Goal: Transaction & Acquisition: Download file/media

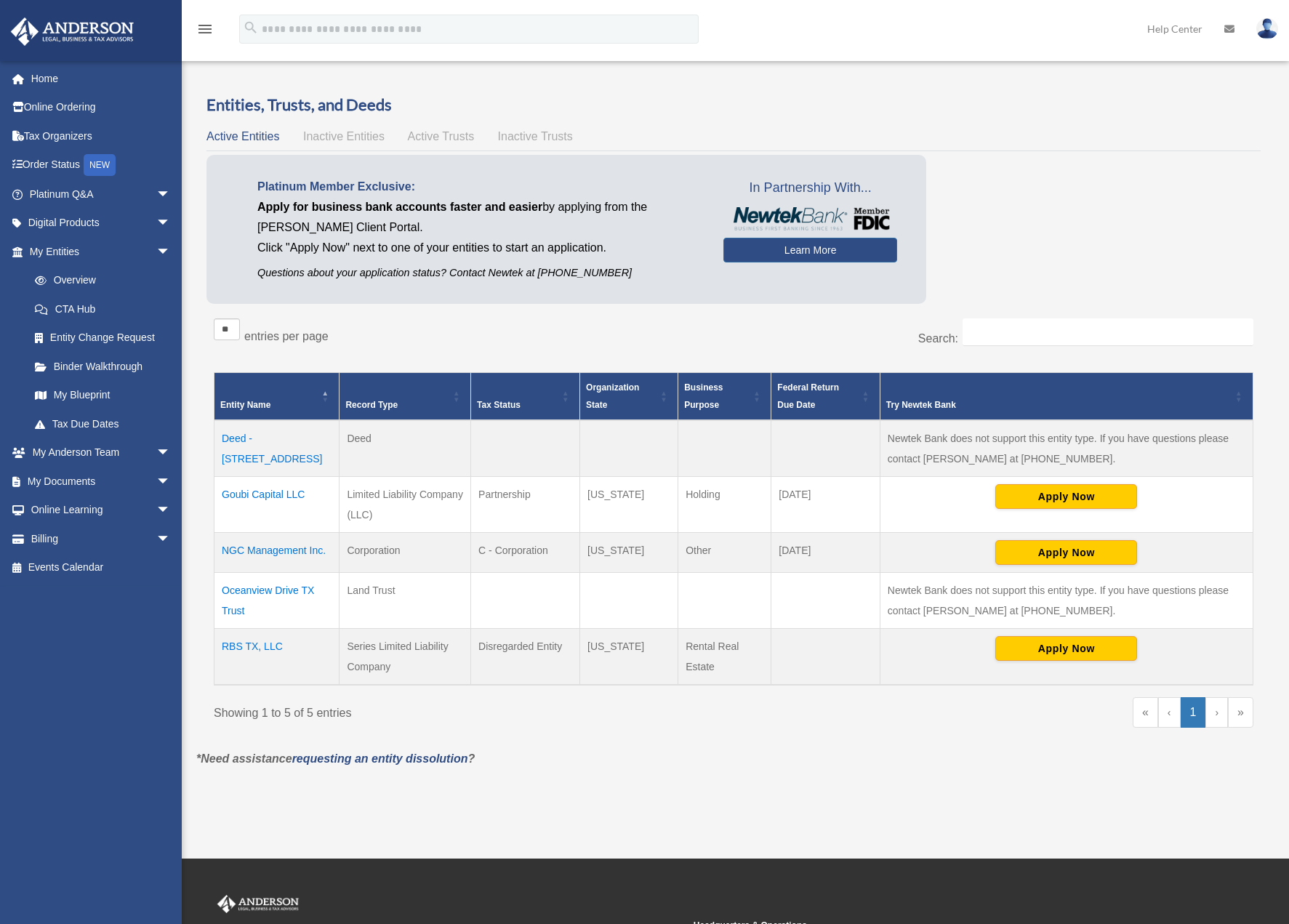
click at [278, 589] on td "Oceanview Drive TX Trust" at bounding box center [277, 600] width 125 height 56
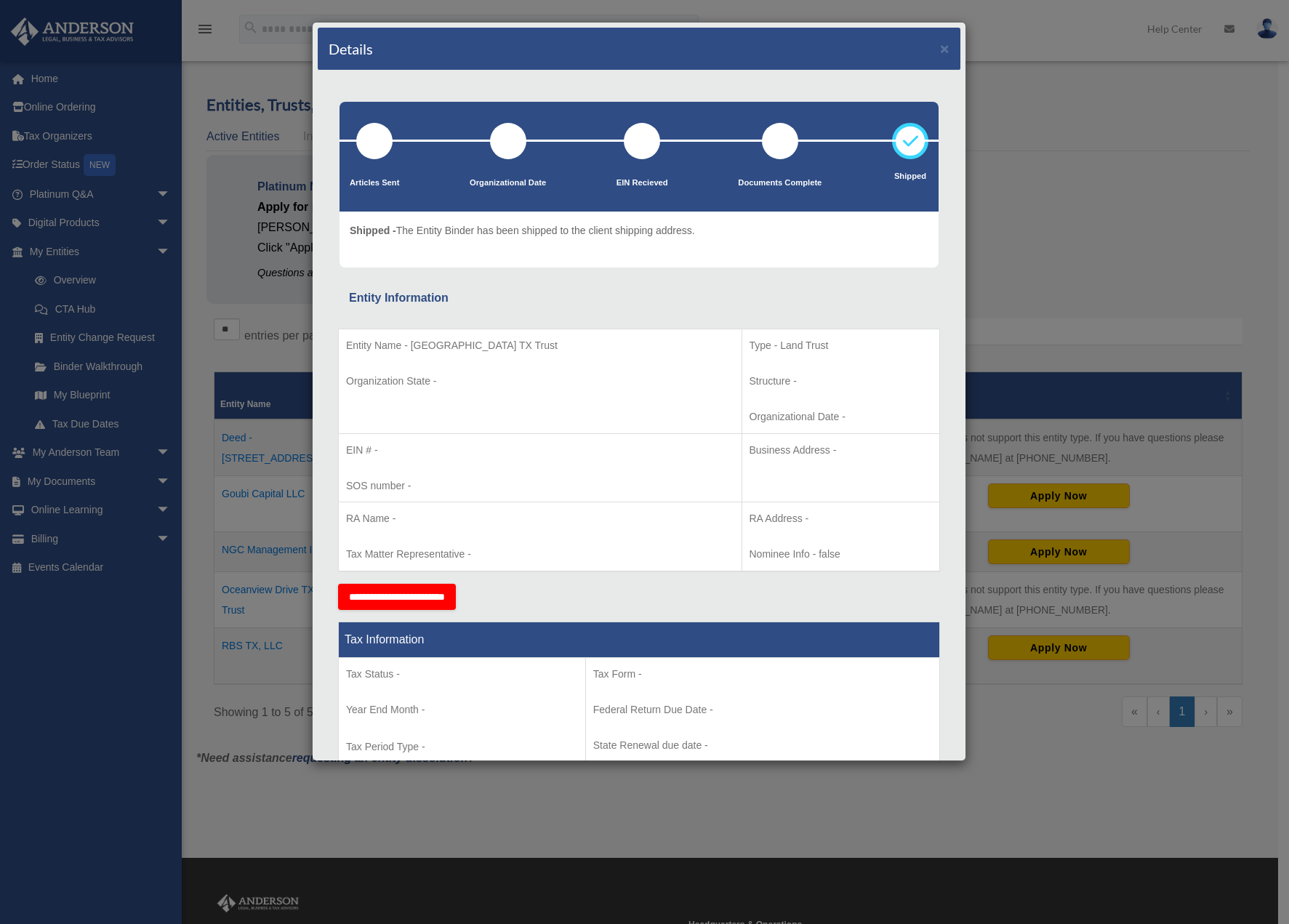
click at [942, 49] on div "Details ×" at bounding box center [640, 49] width 643 height 43
drag, startPoint x: 939, startPoint y: 50, endPoint x: 867, endPoint y: 70, distance: 74.7
click at [923, 56] on div "Details ×" at bounding box center [640, 49] width 643 height 43
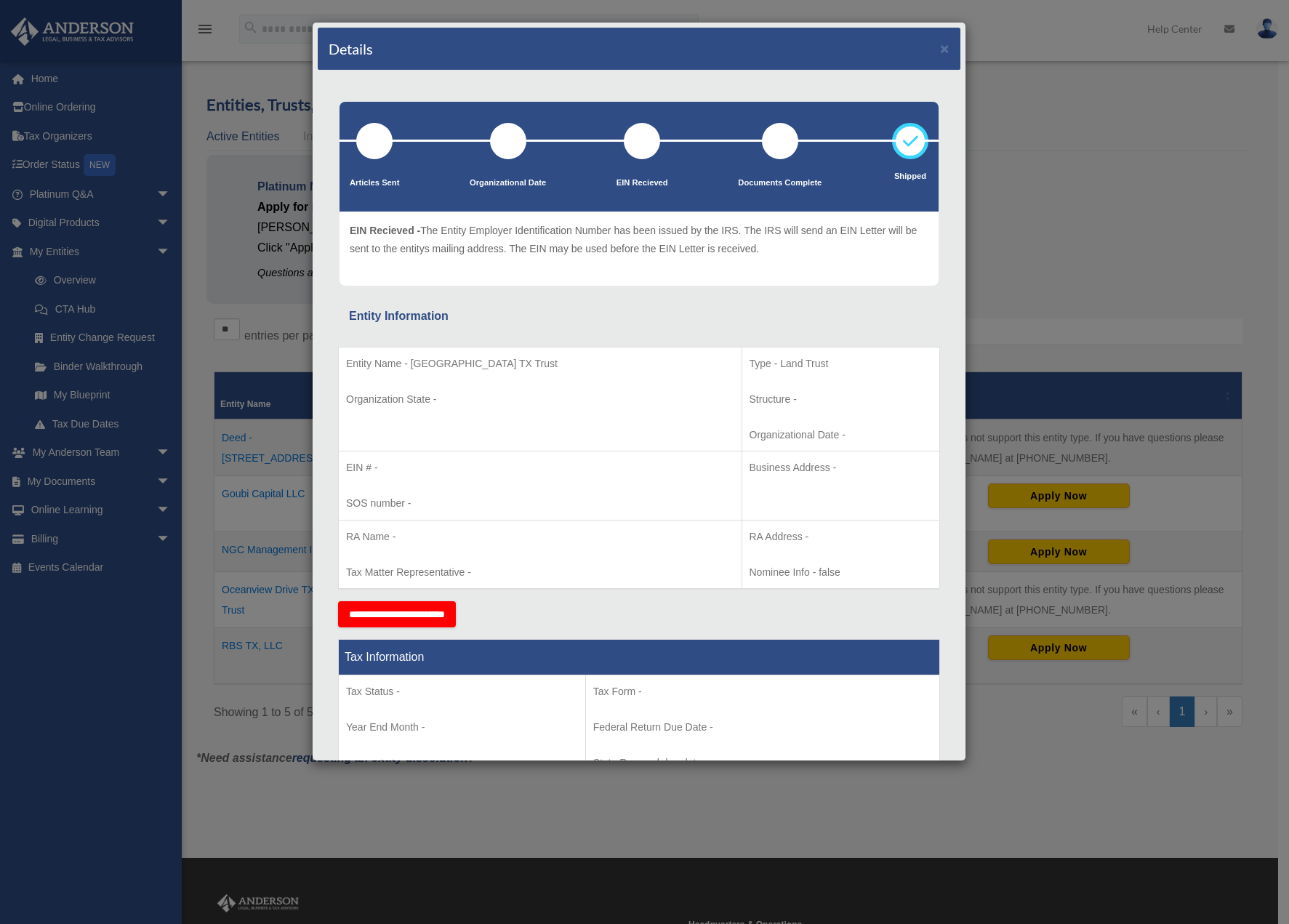
click at [57, 481] on div "Details × Articles Sent Organizational Date" at bounding box center [644, 462] width 1289 height 924
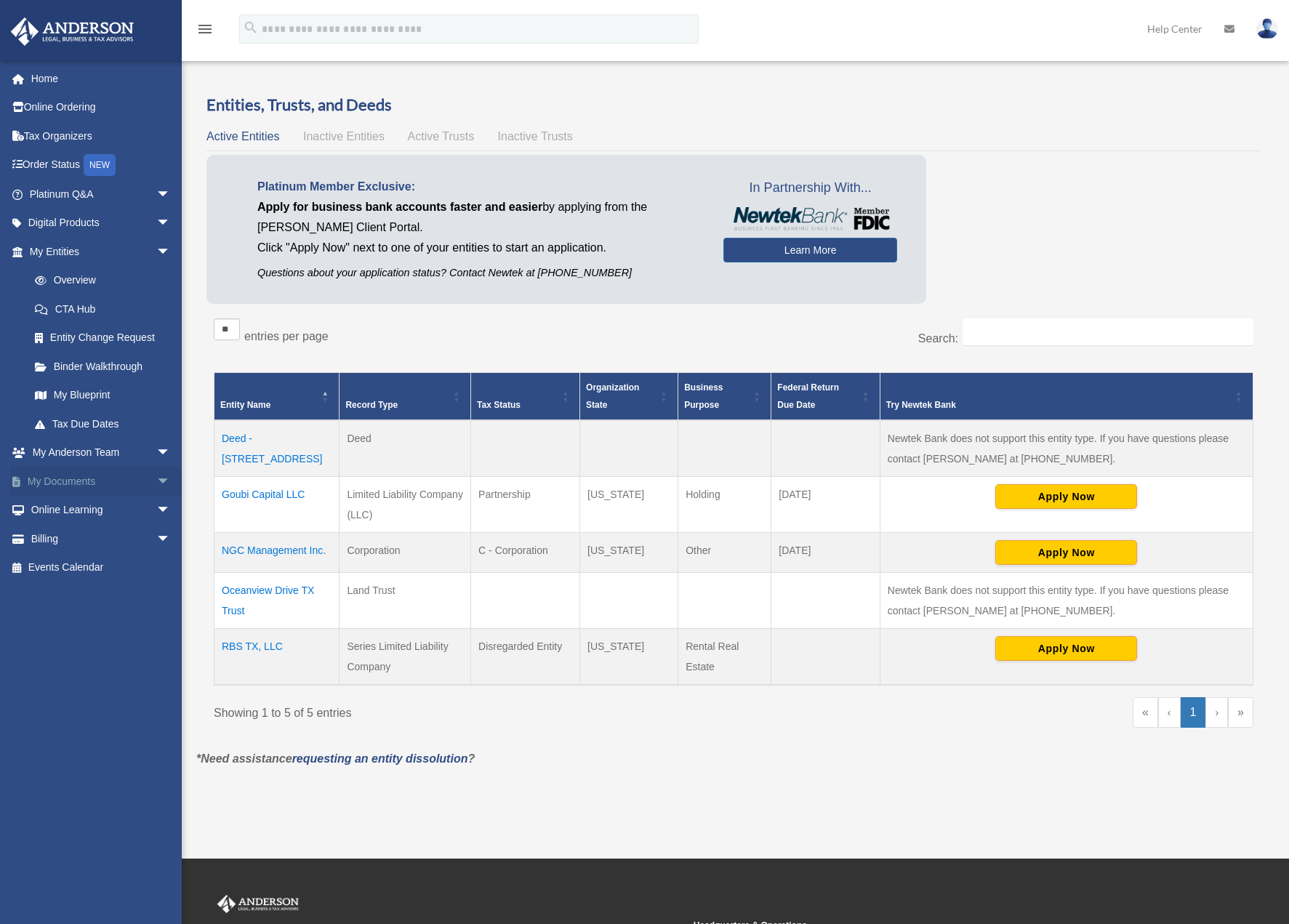
click at [57, 480] on link "My Documents arrow_drop_down" at bounding box center [101, 481] width 182 height 29
click at [156, 482] on span "arrow_drop_down" at bounding box center [171, 481] width 29 height 29
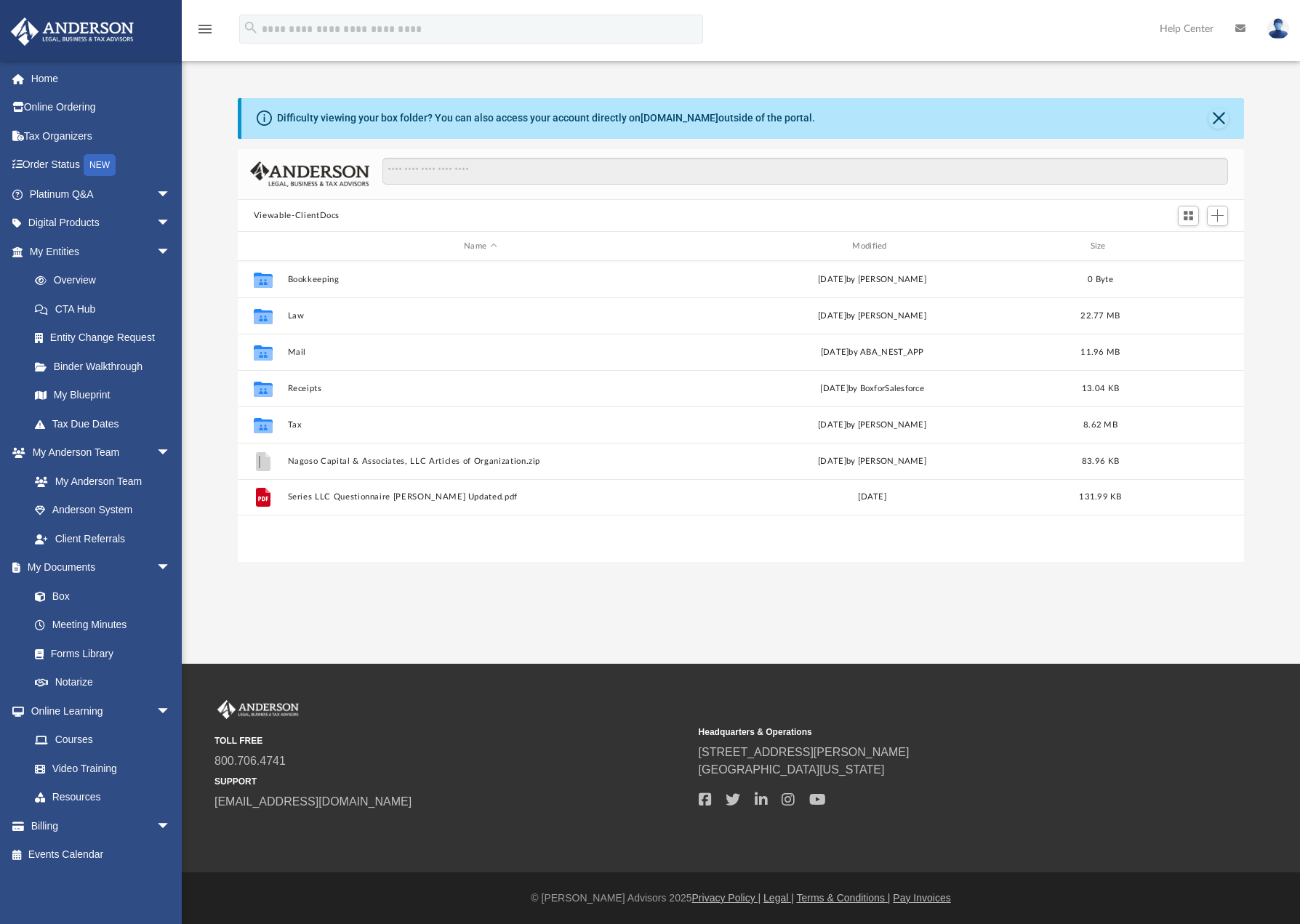
scroll to position [320, 996]
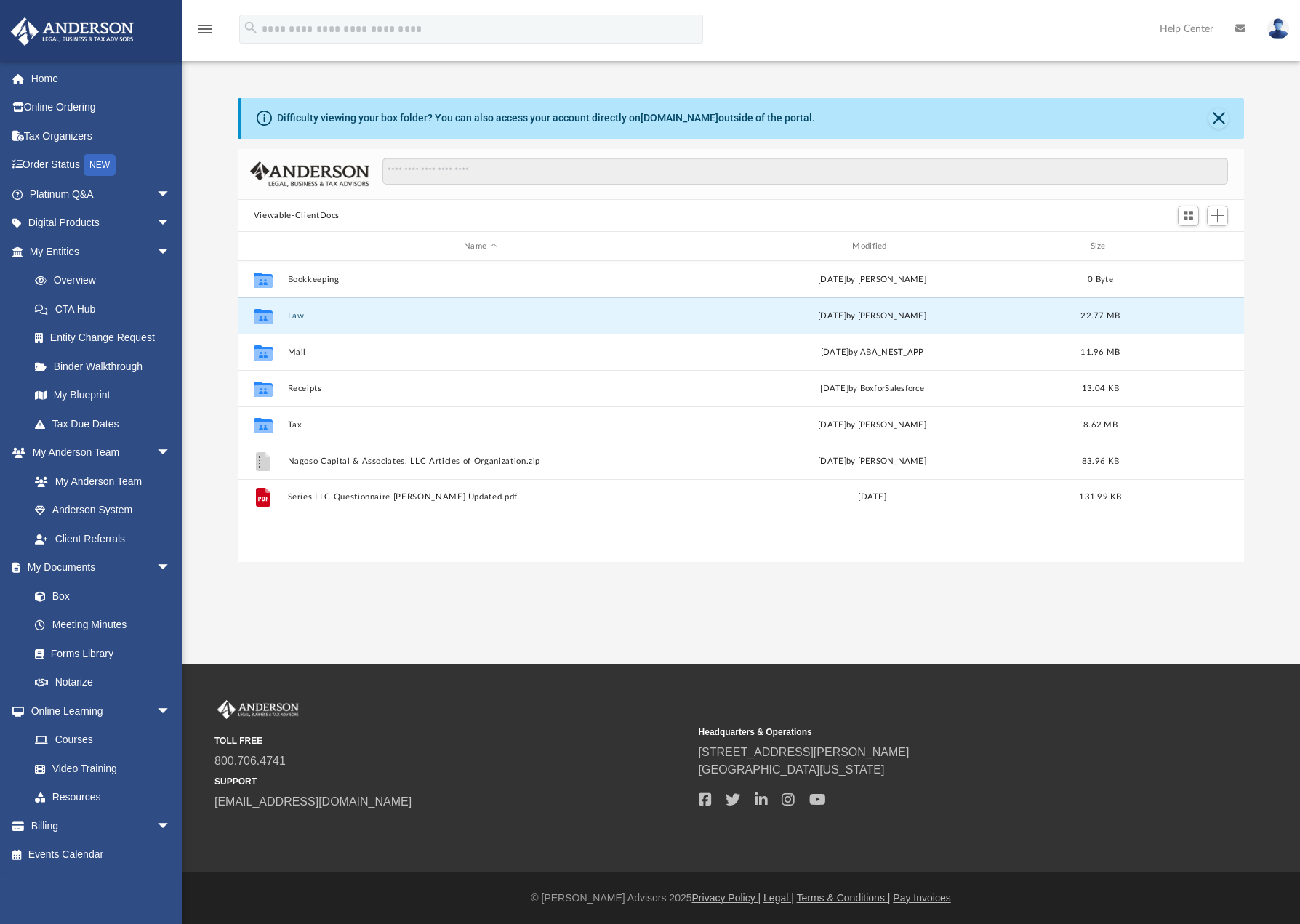
click at [303, 319] on button "Law" at bounding box center [480, 315] width 386 height 10
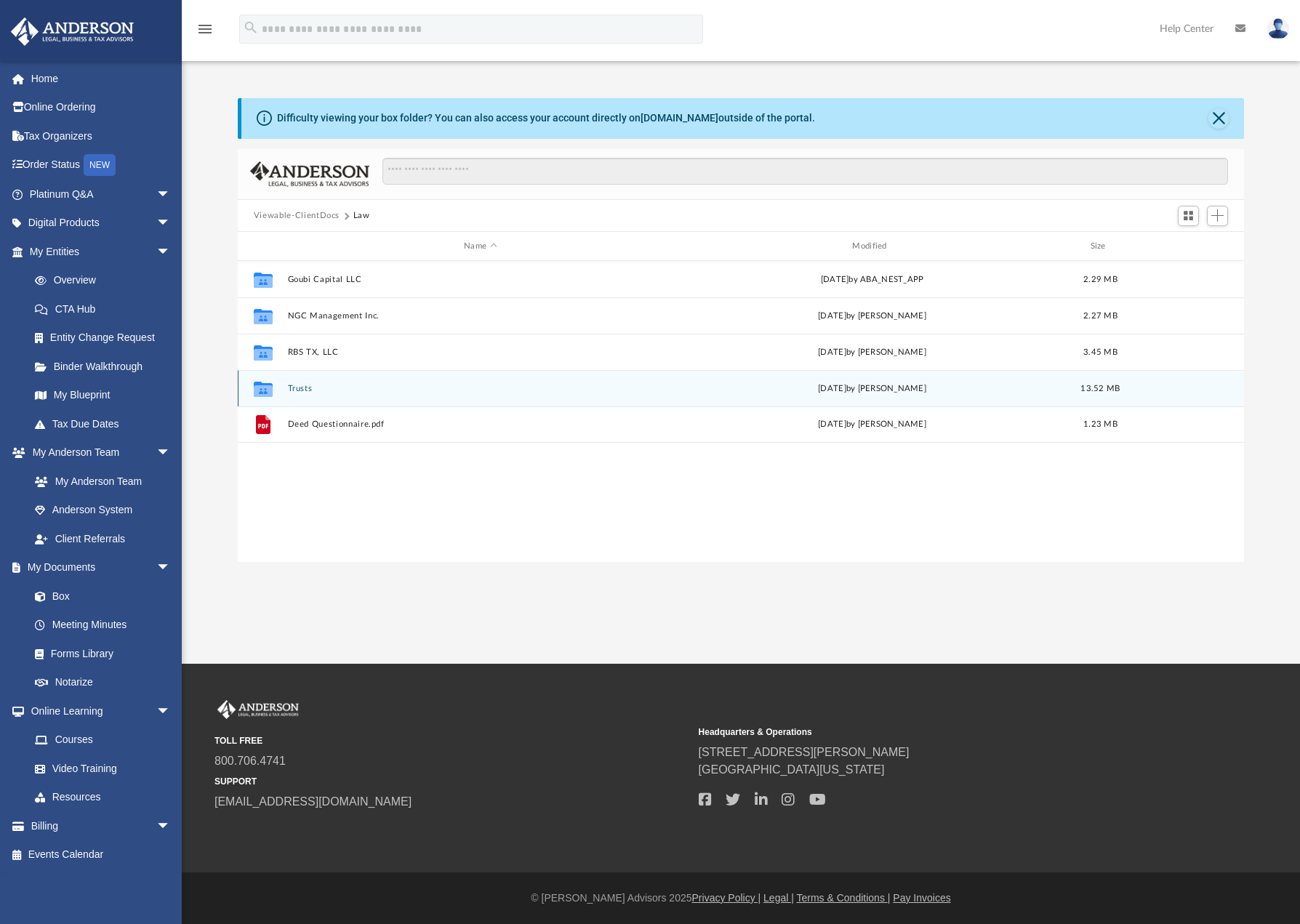
click at [314, 382] on div "Collaborated Folder Trusts Thu Dec 24 2020 by Megan Fenn 13.52 MB" at bounding box center [741, 388] width 1006 height 36
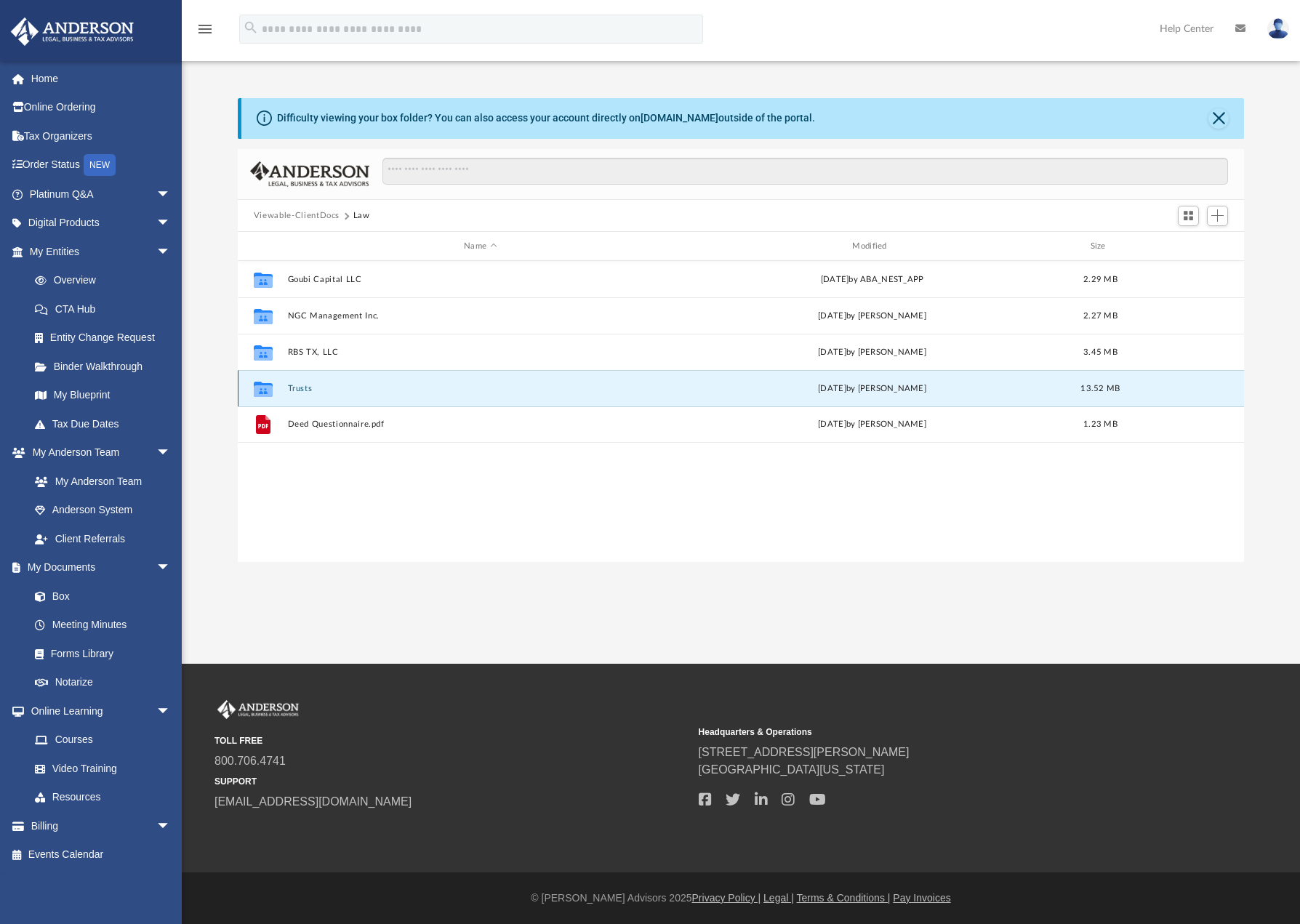
click at [262, 392] on icon "grid" at bounding box center [264, 390] width 19 height 16
click at [302, 386] on button "Trusts" at bounding box center [480, 388] width 386 height 10
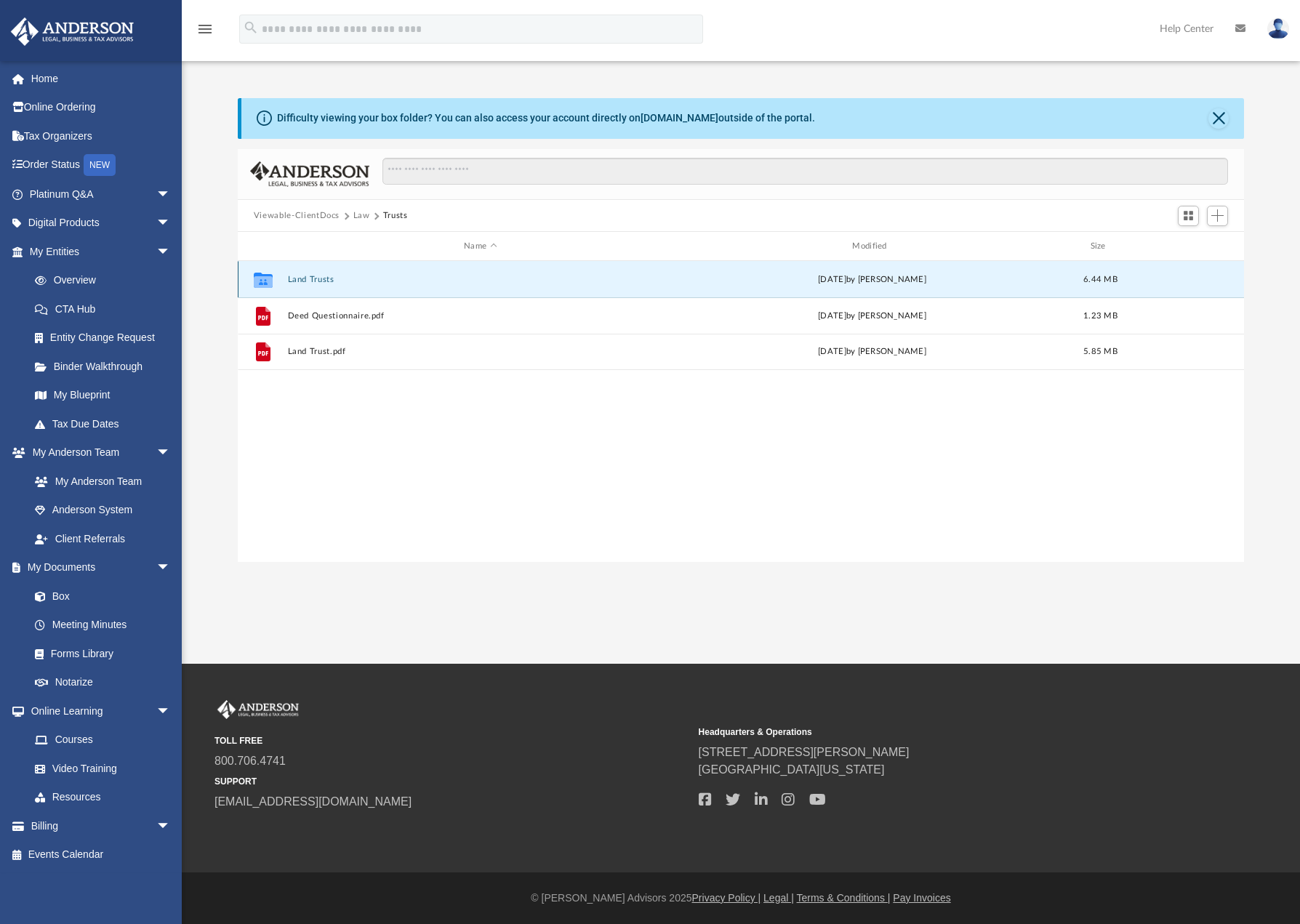
click at [301, 282] on button "Land Trusts" at bounding box center [480, 279] width 386 height 10
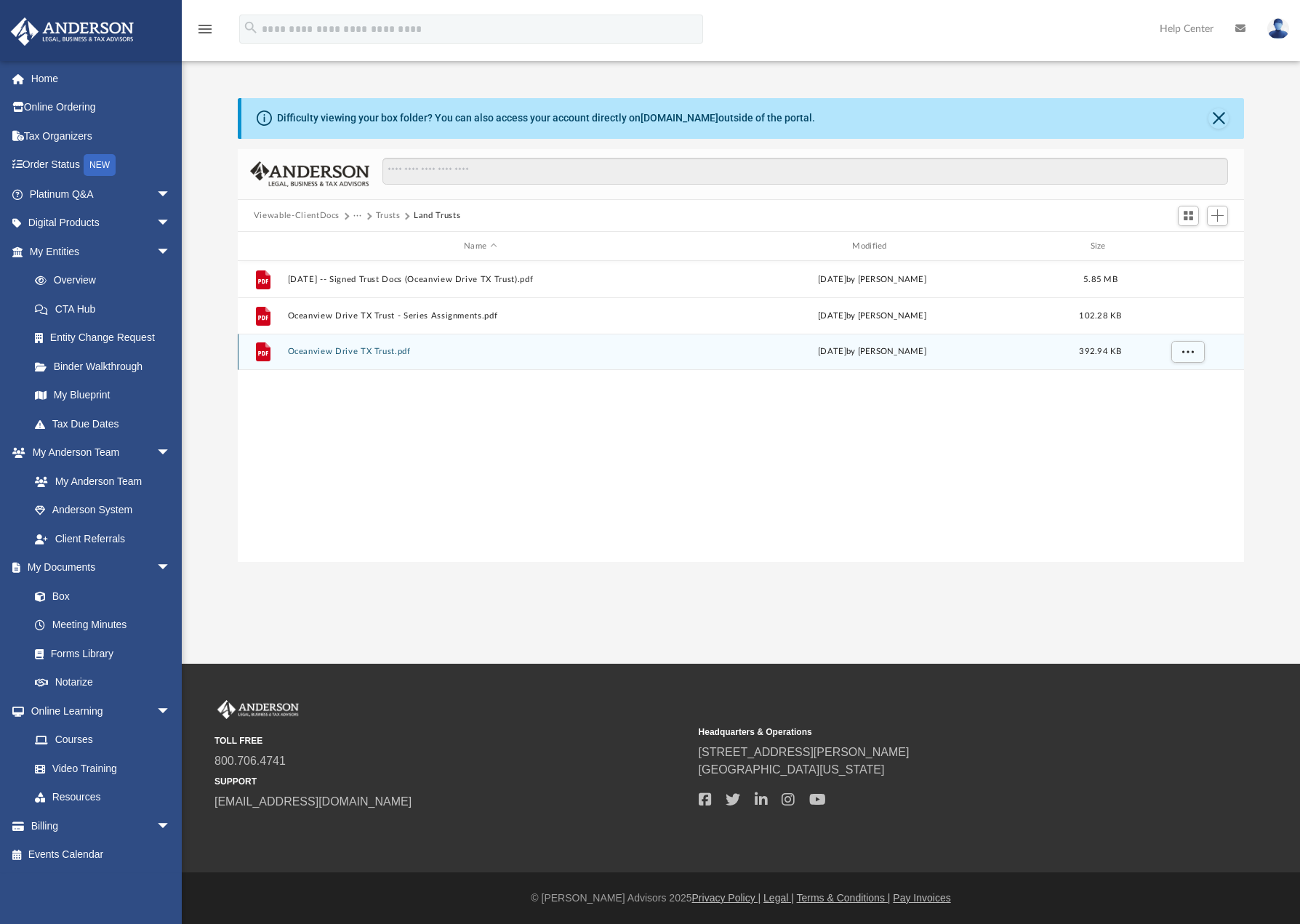
click at [373, 350] on button "Oceanview Drive TX Trust.pdf" at bounding box center [480, 351] width 386 height 10
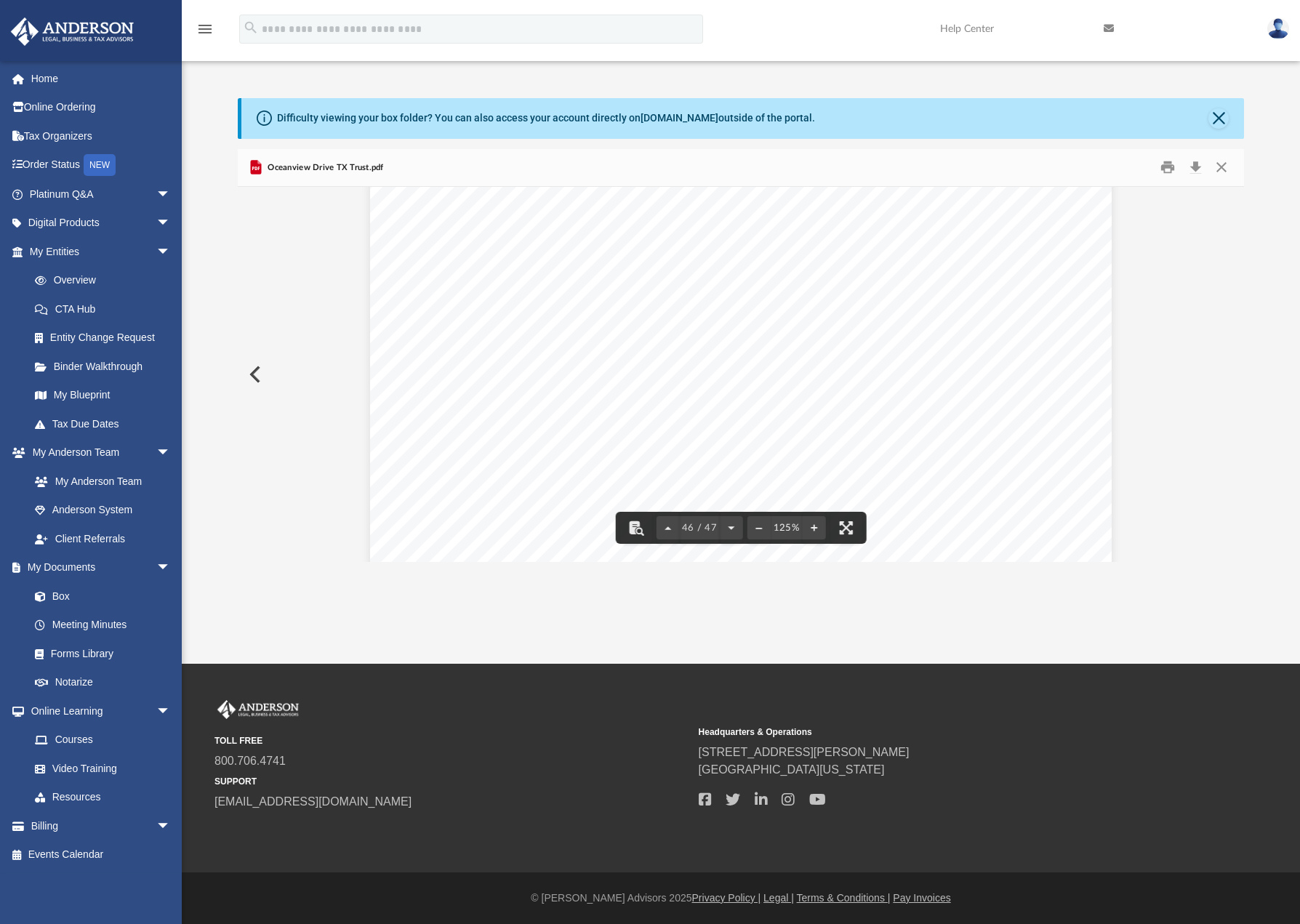
scroll to position [44582, 0]
click at [253, 373] on button "Preview" at bounding box center [253, 374] width 32 height 41
click at [259, 375] on button "Preview" at bounding box center [253, 374] width 32 height 41
click at [1228, 371] on button "Preview" at bounding box center [1227, 374] width 32 height 41
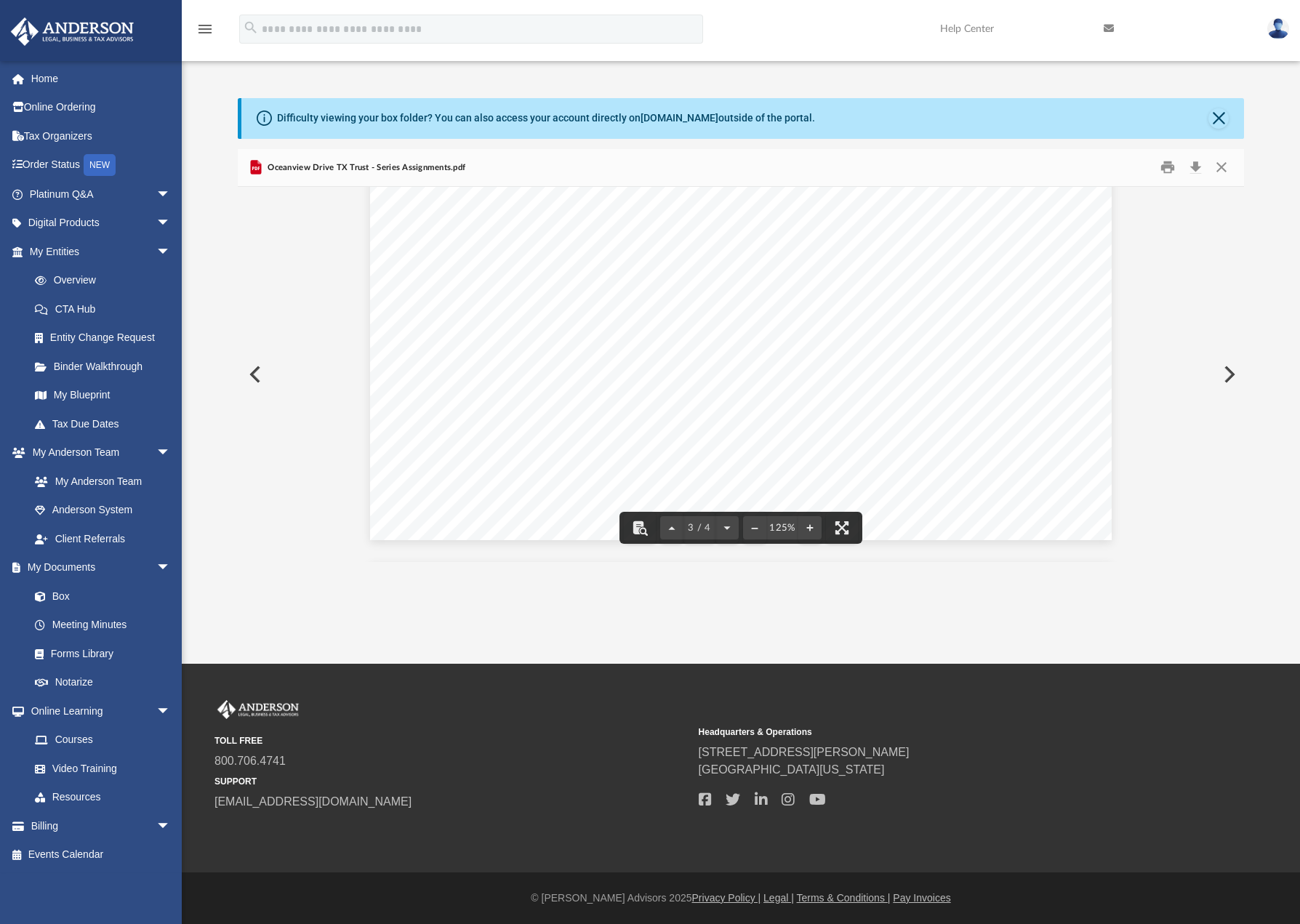
scroll to position [2617, 0]
click at [1229, 376] on button "Preview" at bounding box center [1227, 374] width 32 height 41
drag, startPoint x: 1194, startPoint y: 166, endPoint x: 1182, endPoint y: 188, distance: 25.1
click at [1193, 168] on button "Download" at bounding box center [1195, 168] width 26 height 22
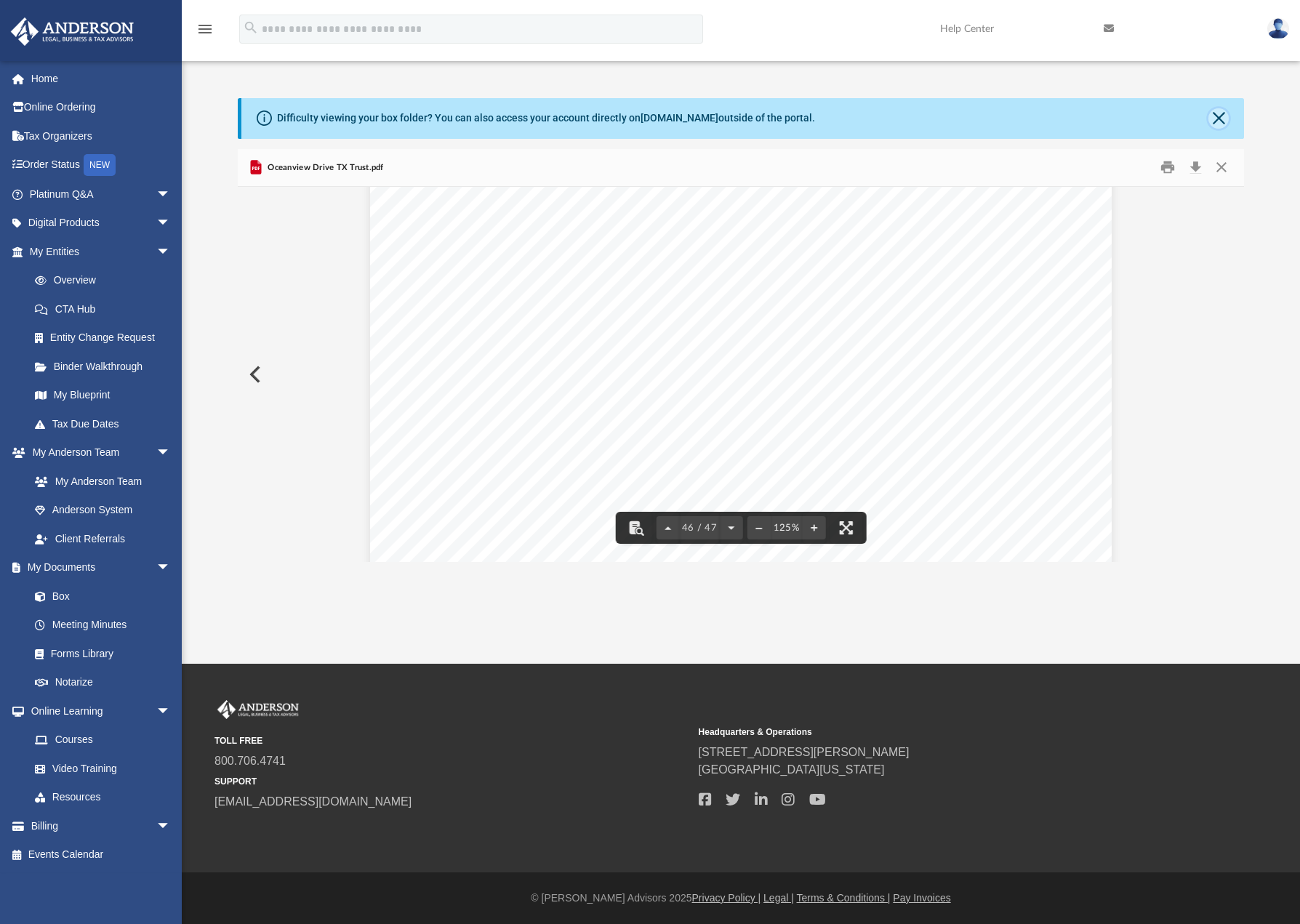
click at [1220, 114] on button "Close" at bounding box center [1219, 118] width 21 height 21
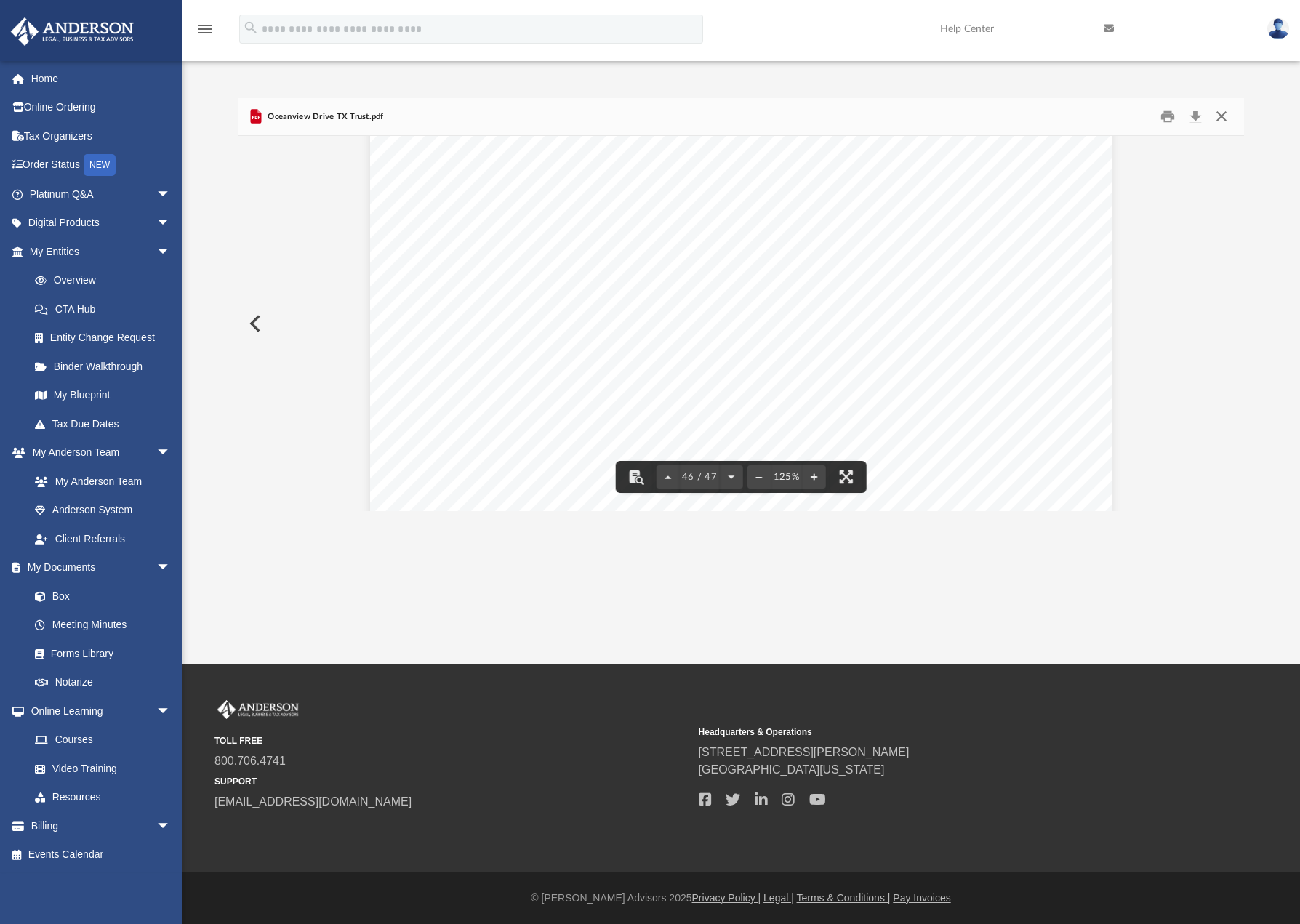
click at [1223, 121] on button "Close" at bounding box center [1221, 117] width 26 height 22
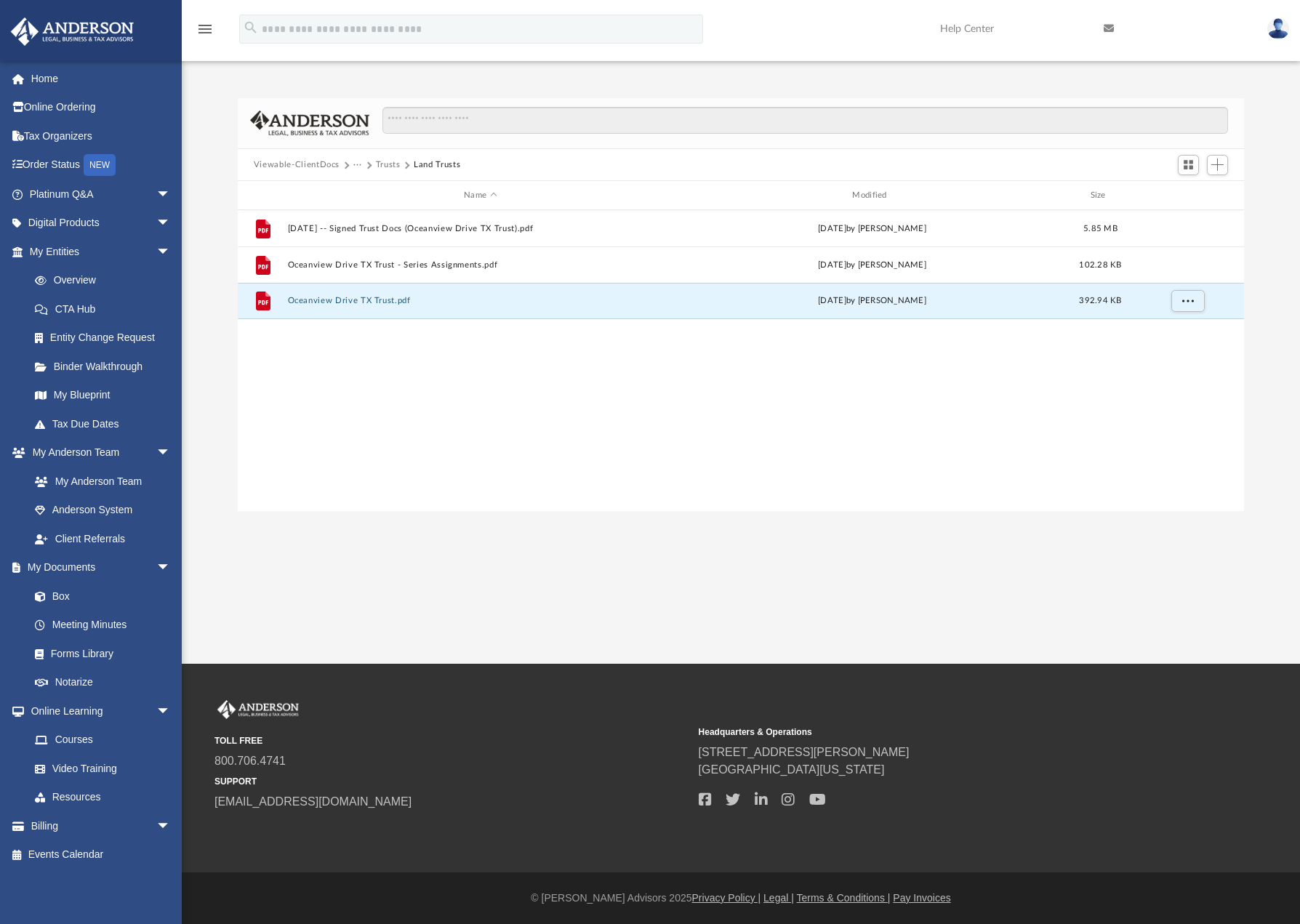
scroll to position [320, 996]
click at [476, 263] on button "Oceanview Drive TX Trust - Series Assignments.pdf" at bounding box center [480, 264] width 386 height 10
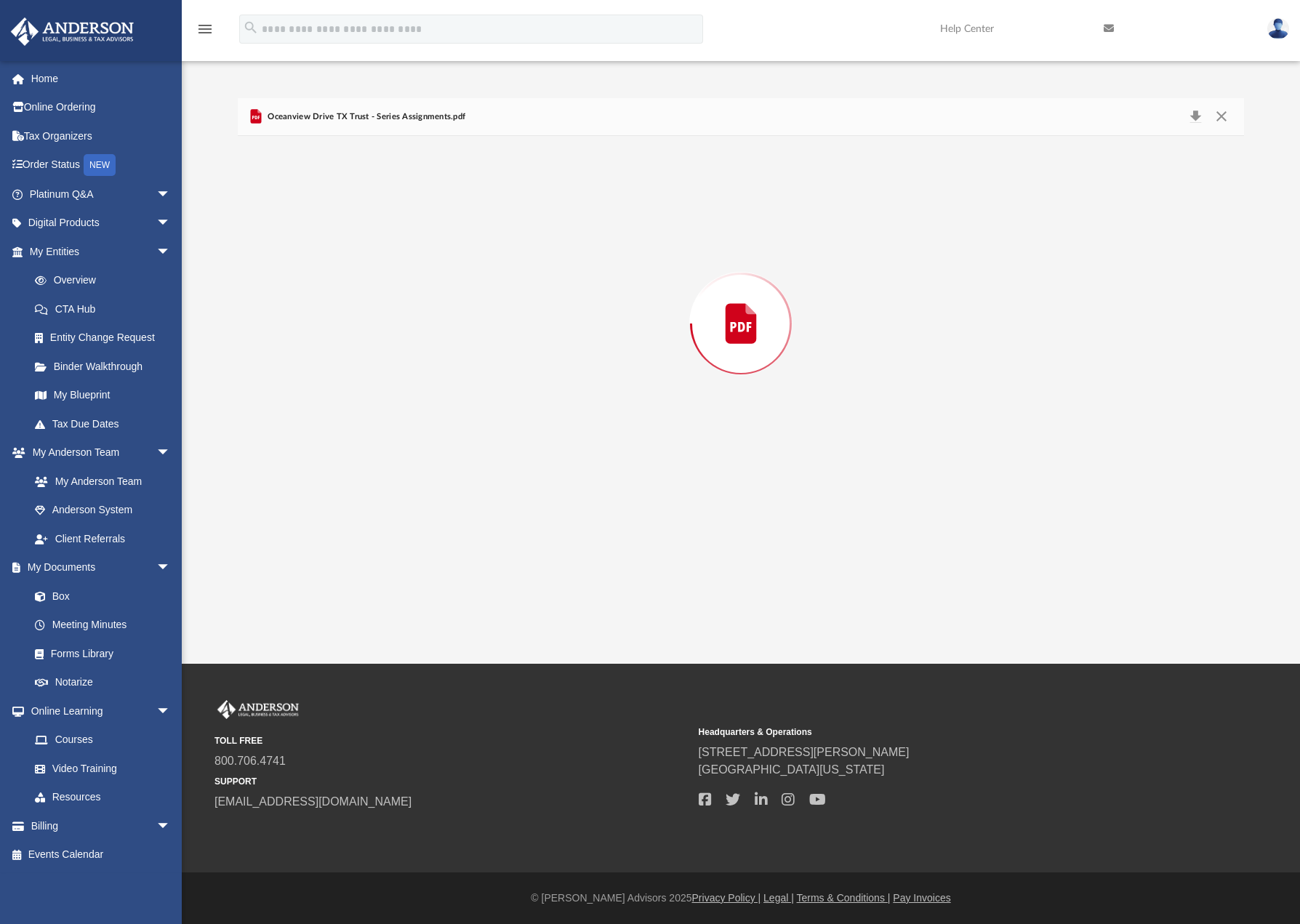
click at [476, 263] on div "Preview" at bounding box center [741, 323] width 1006 height 375
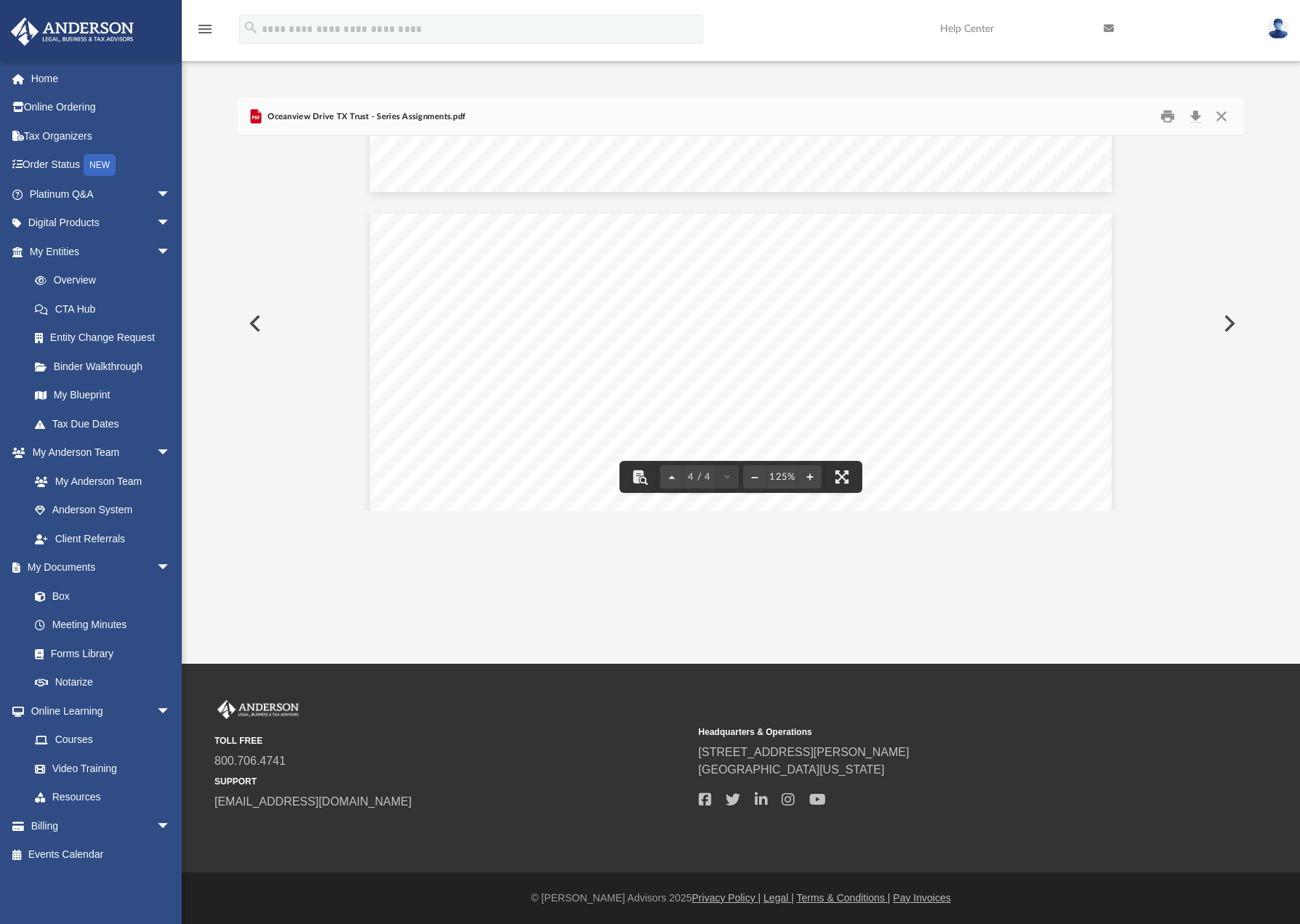
scroll to position [2853, 0]
click at [257, 316] on button "Preview" at bounding box center [253, 323] width 32 height 41
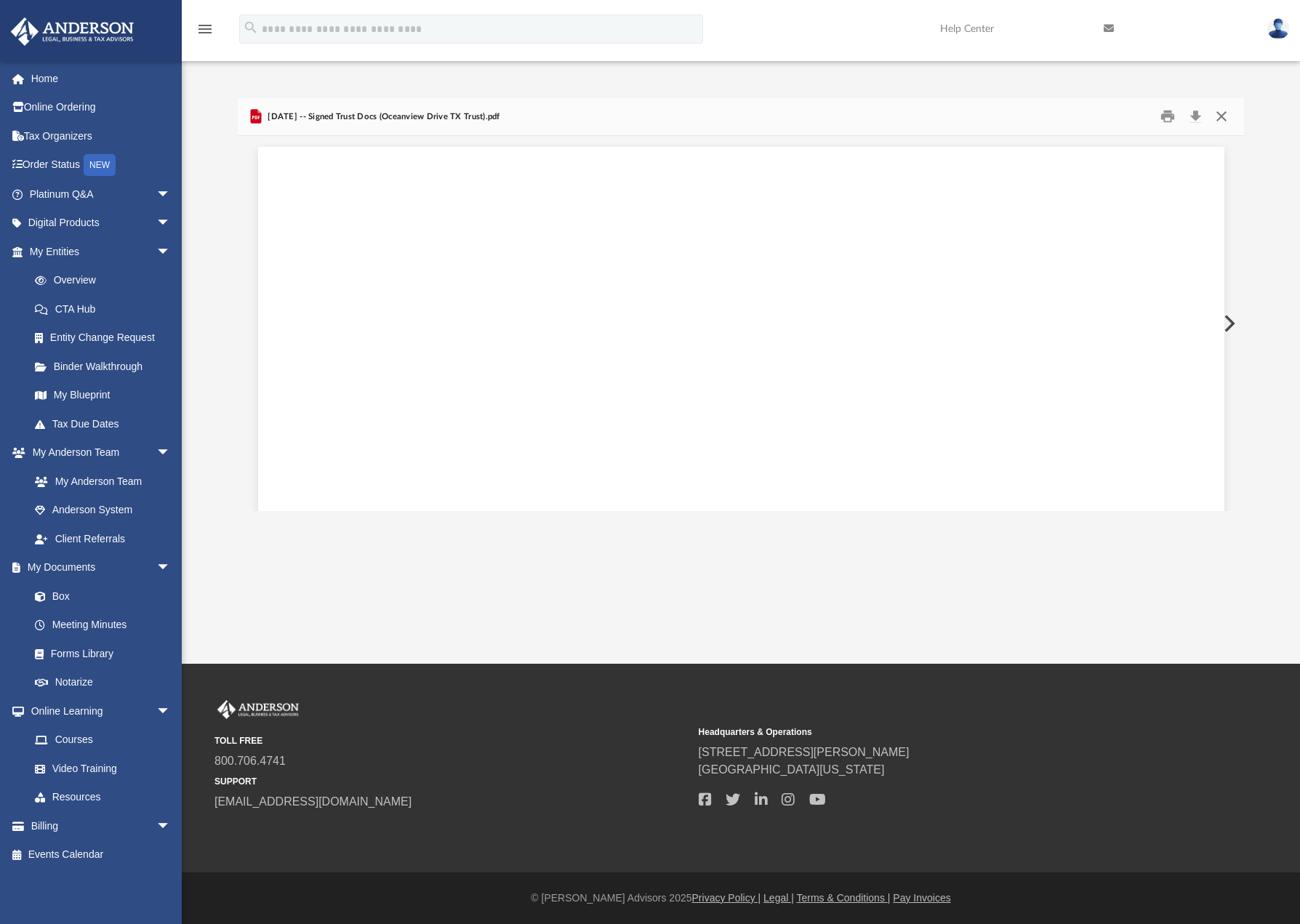
scroll to position [2545, 0]
click at [1227, 117] on button "Close" at bounding box center [1221, 117] width 26 height 22
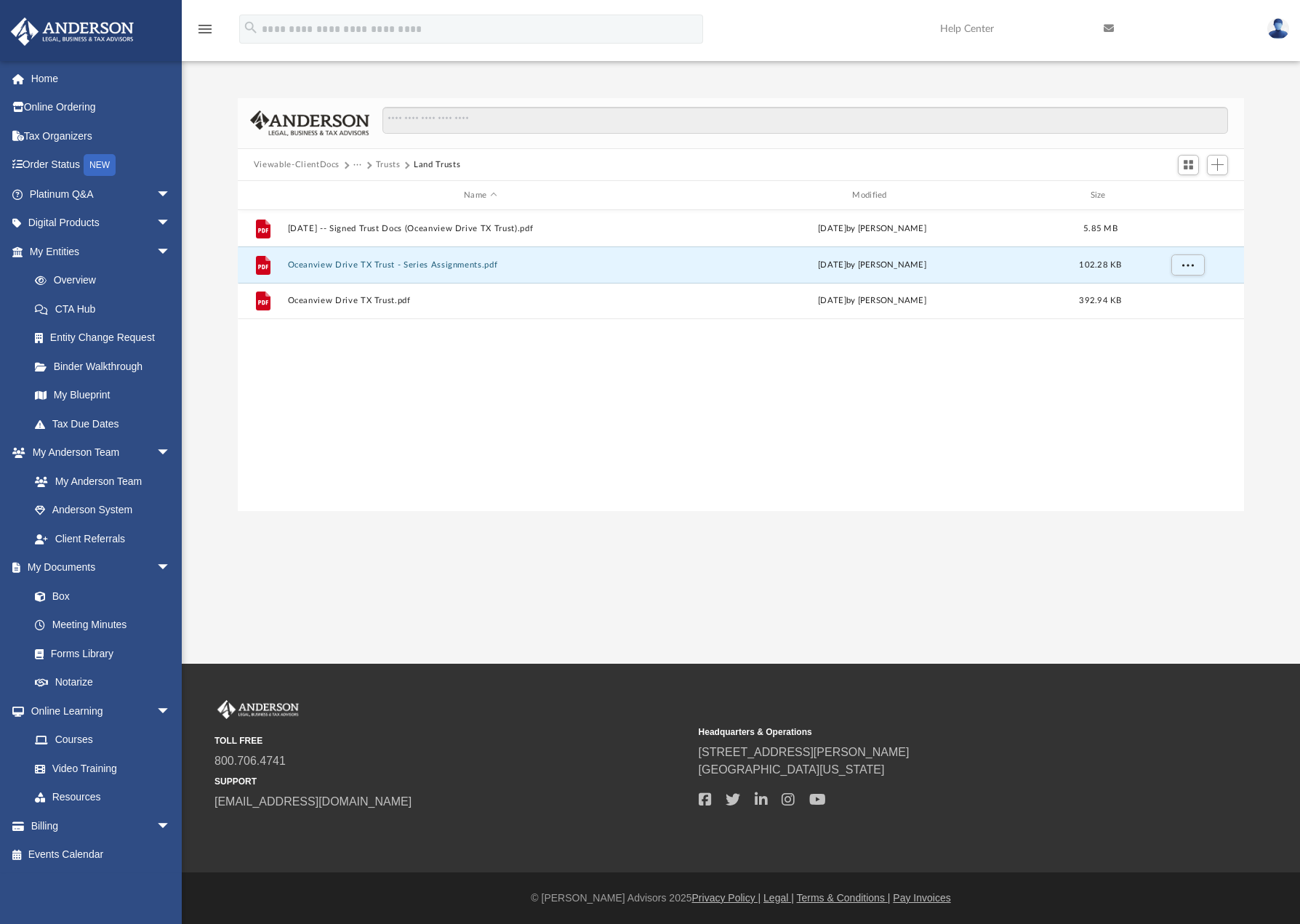
click at [386, 162] on button "Trusts" at bounding box center [388, 164] width 25 height 13
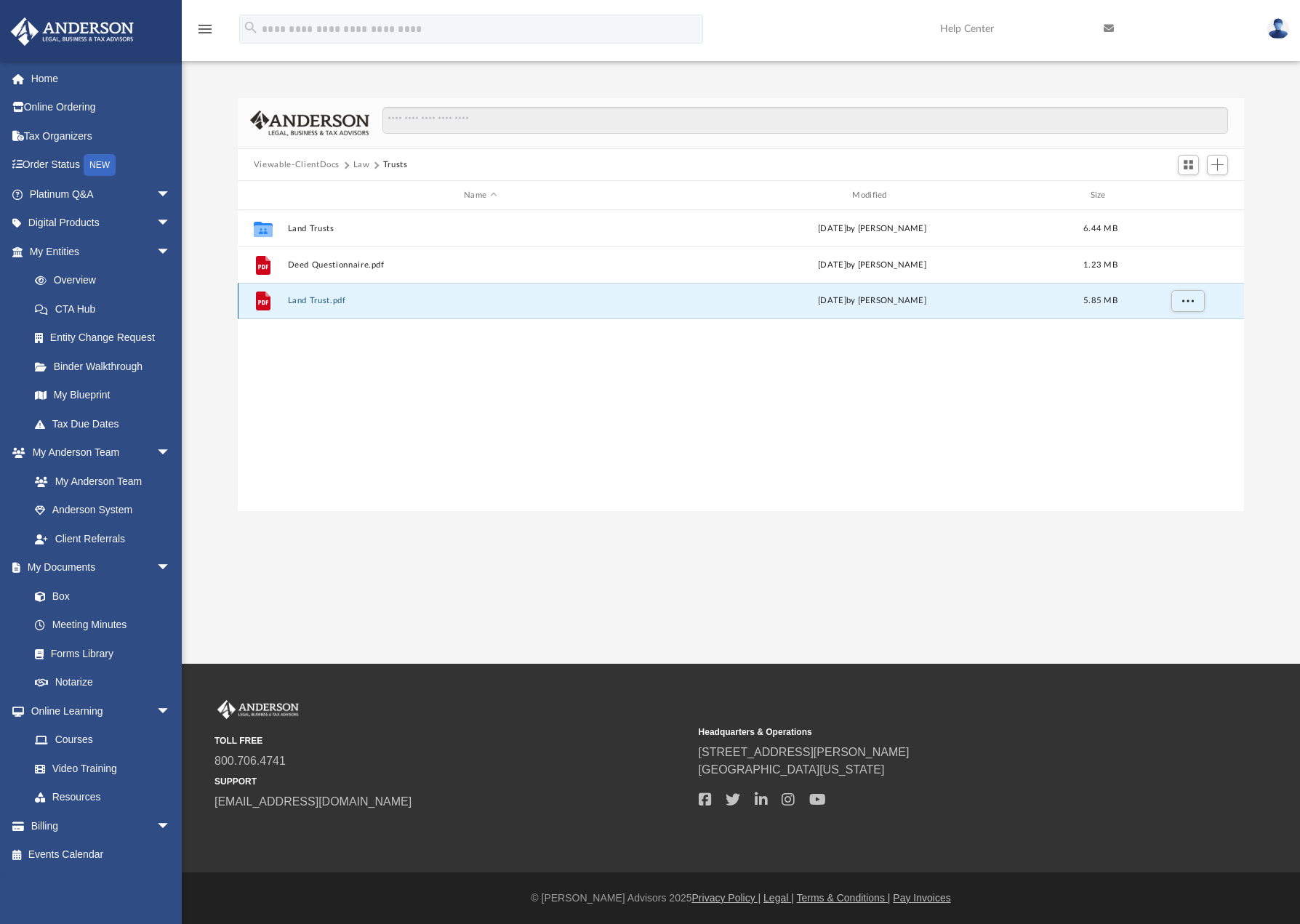
click at [329, 299] on button "Land Trust.pdf" at bounding box center [480, 300] width 386 height 10
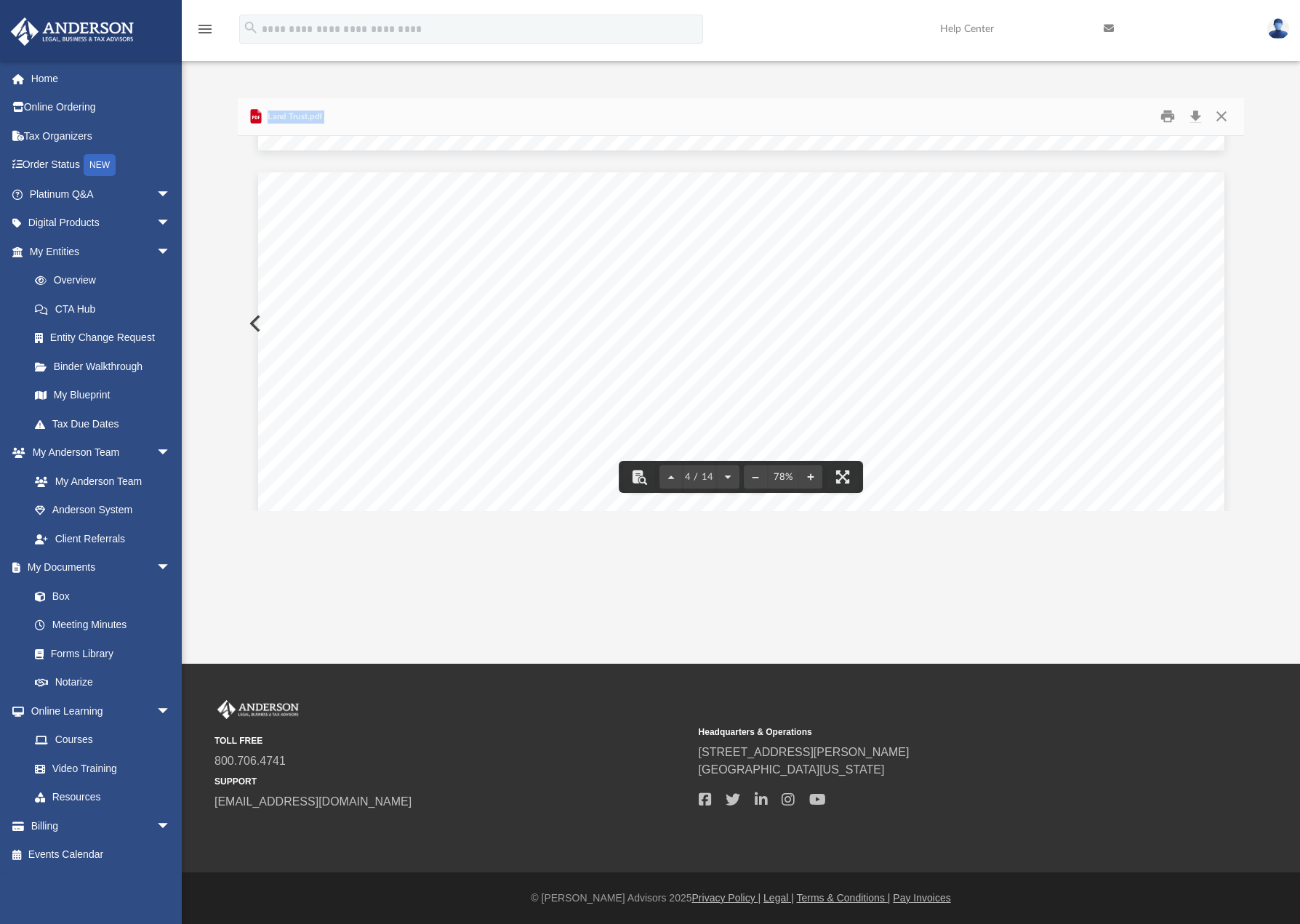
scroll to position [3890, 0]
click at [1220, 111] on button "Close" at bounding box center [1221, 117] width 26 height 22
